Goal: Register for event/course

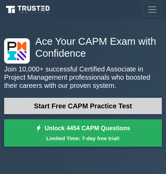
click at [125, 107] on link "Start Free CAPM Practice Test" at bounding box center [83, 106] width 158 height 16
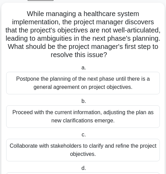
scroll to position [69, 0]
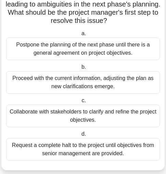
click at [111, 120] on div "Collaborate with stakeholders to clarify and refine the project objectives." at bounding box center [83, 116] width 154 height 23
click at [80, 103] on input "c. Collaborate with stakeholders to clarify and refine the project objectives." at bounding box center [80, 101] width 0 height 4
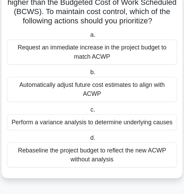
scroll to position [34, 0]
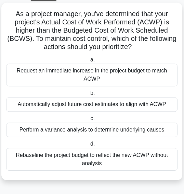
drag, startPoint x: 145, startPoint y: 1, endPoint x: 12, endPoint y: 55, distance: 143.4
click at [12, 55] on div "As a project manager, you've determined that your project's Actual Cost of Work…" at bounding box center [92, 91] width 176 height 172
click at [53, 127] on div "Perform a variance analysis to determine underlying causes" at bounding box center [92, 130] width 172 height 14
click at [89, 121] on input "c. Perform a variance analysis to determine underlying causes" at bounding box center [89, 119] width 0 height 4
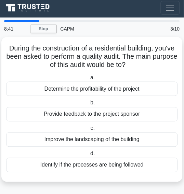
scroll to position [0, 0]
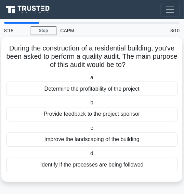
click at [19, 159] on div "Identify if the processes are being followed" at bounding box center [92, 165] width 172 height 14
click at [89, 156] on input "d. Identify if the processes are being followed" at bounding box center [89, 154] width 0 height 4
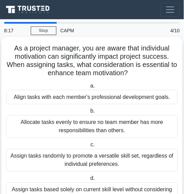
scroll to position [35, 0]
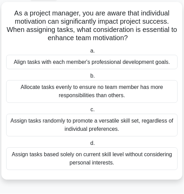
click at [116, 61] on div "Align tasks with each member's professional development goals." at bounding box center [92, 62] width 172 height 14
click at [118, 64] on div "Align tasks with each member's professional development goals." at bounding box center [92, 62] width 172 height 14
click at [89, 53] on input "a. Align tasks with each member's professional development goals." at bounding box center [89, 51] width 0 height 4
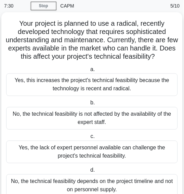
scroll to position [38, 0]
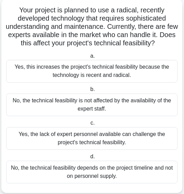
click at [119, 132] on div "Yes, the lack of expert personnel available can challenge the project's technic…" at bounding box center [92, 138] width 172 height 23
click at [89, 125] on input "c. Yes, the lack of expert personnel available can challenge the project's tech…" at bounding box center [89, 123] width 0 height 4
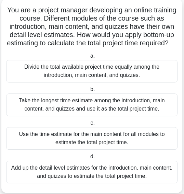
click at [123, 150] on div "Use the time estimate for the main content for all modules to estimate the tota…" at bounding box center [92, 138] width 172 height 23
click at [89, 125] on input "c. Use the time estimate for the main content for all modules to estimate the t…" at bounding box center [89, 123] width 0 height 4
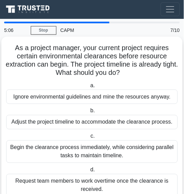
scroll to position [0, 0]
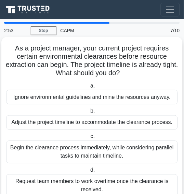
click at [146, 152] on div "Begin the clearance process immediately, while considering parallel tasks to ma…" at bounding box center [92, 152] width 172 height 23
click at [89, 139] on input "c. Begin the clearance process immediately, while considering parallel tasks to…" at bounding box center [89, 136] width 0 height 4
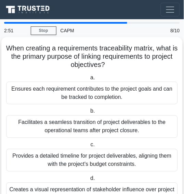
scroll to position [35, 0]
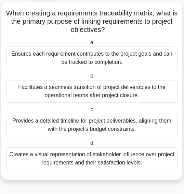
click at [76, 50] on div "Ensures each requirement contributes to the project goals and can be tracked to…" at bounding box center [92, 58] width 172 height 23
click at [89, 45] on input "a. Ensures each requirement contributes to the project goals and can be tracked…" at bounding box center [89, 42] width 0 height 4
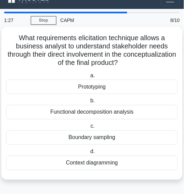
scroll to position [0, 0]
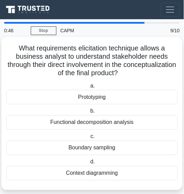
click at [105, 88] on label "a. Prototyping" at bounding box center [92, 93] width 172 height 23
click at [89, 88] on input "a. Prototyping" at bounding box center [89, 86] width 0 height 4
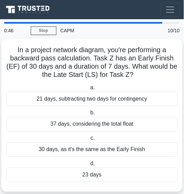
click at [104, 92] on div "21 days, subtracting two days for contingency" at bounding box center [92, 99] width 172 height 14
click at [89, 90] on input "a. 21 days, subtracting two days for contingency" at bounding box center [89, 87] width 0 height 4
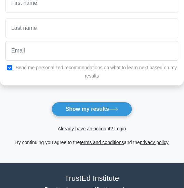
scroll to position [38, 0]
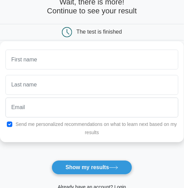
click at [13, 124] on div "Send me personalized recommendations on what to learn next based on my results" at bounding box center [92, 128] width 182 height 16
click at [10, 124] on input "checkbox" at bounding box center [9, 124] width 5 height 5
checkbox input "true"
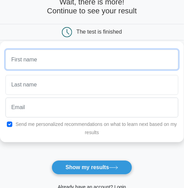
click at [36, 65] on input "text" at bounding box center [91, 60] width 173 height 20
type input "m"
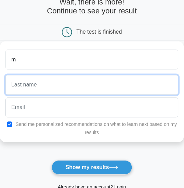
click at [112, 81] on input "text" at bounding box center [91, 85] width 173 height 20
type input "b"
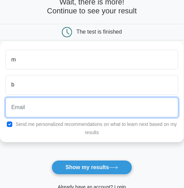
click at [119, 103] on input "email" at bounding box center [91, 108] width 173 height 20
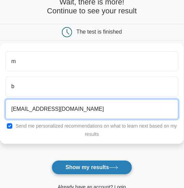
type input "silverrushgh@gmail.com"
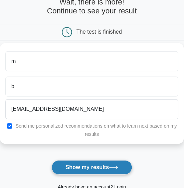
click at [123, 169] on button "Show my results" at bounding box center [92, 167] width 81 height 14
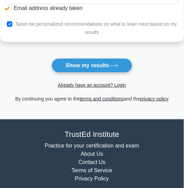
scroll to position [190, 0]
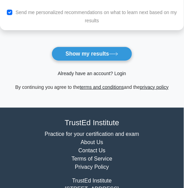
click at [106, 76] on link "Already have an account? Login" at bounding box center [92, 73] width 69 height 5
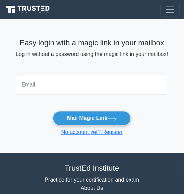
click at [89, 84] on input "email" at bounding box center [92, 85] width 153 height 20
